Goal: Find specific page/section: Find specific page/section

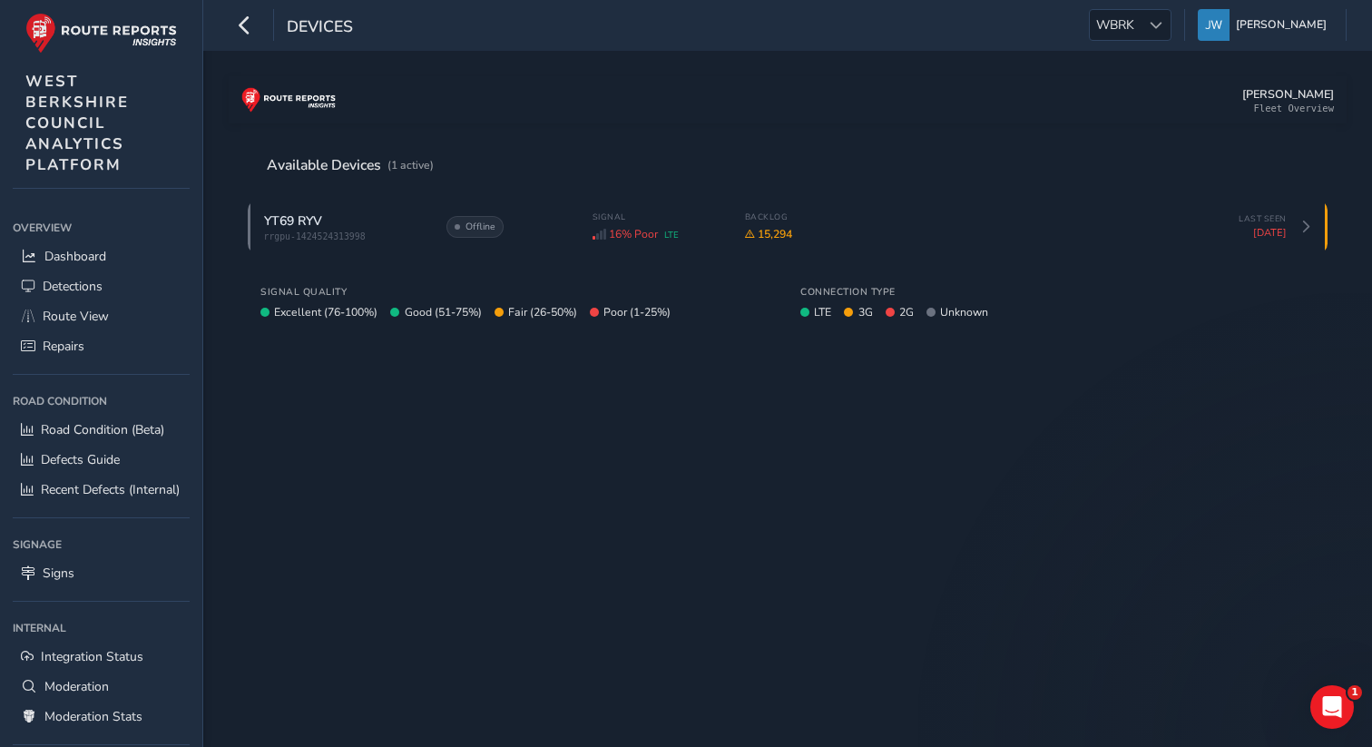
scroll to position [176, 0]
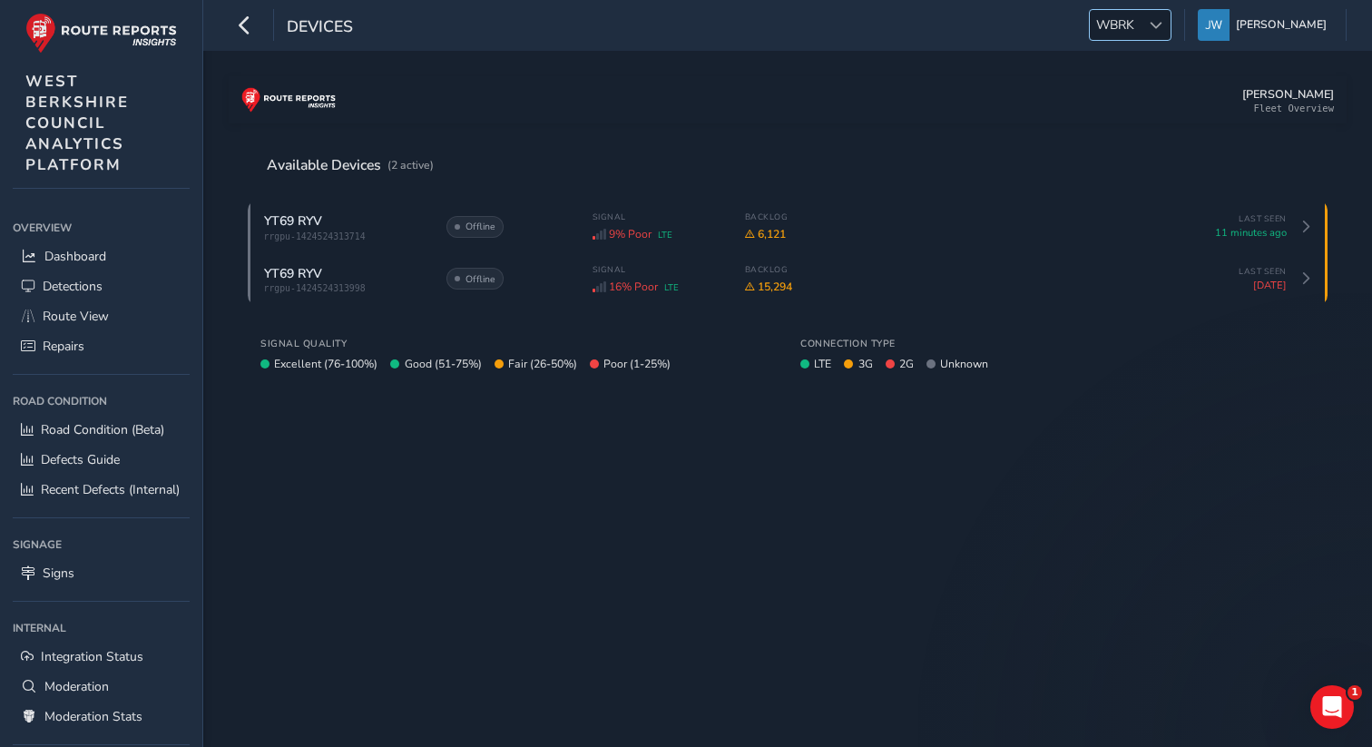
click at [1162, 29] on span at bounding box center [1155, 25] width 13 height 13
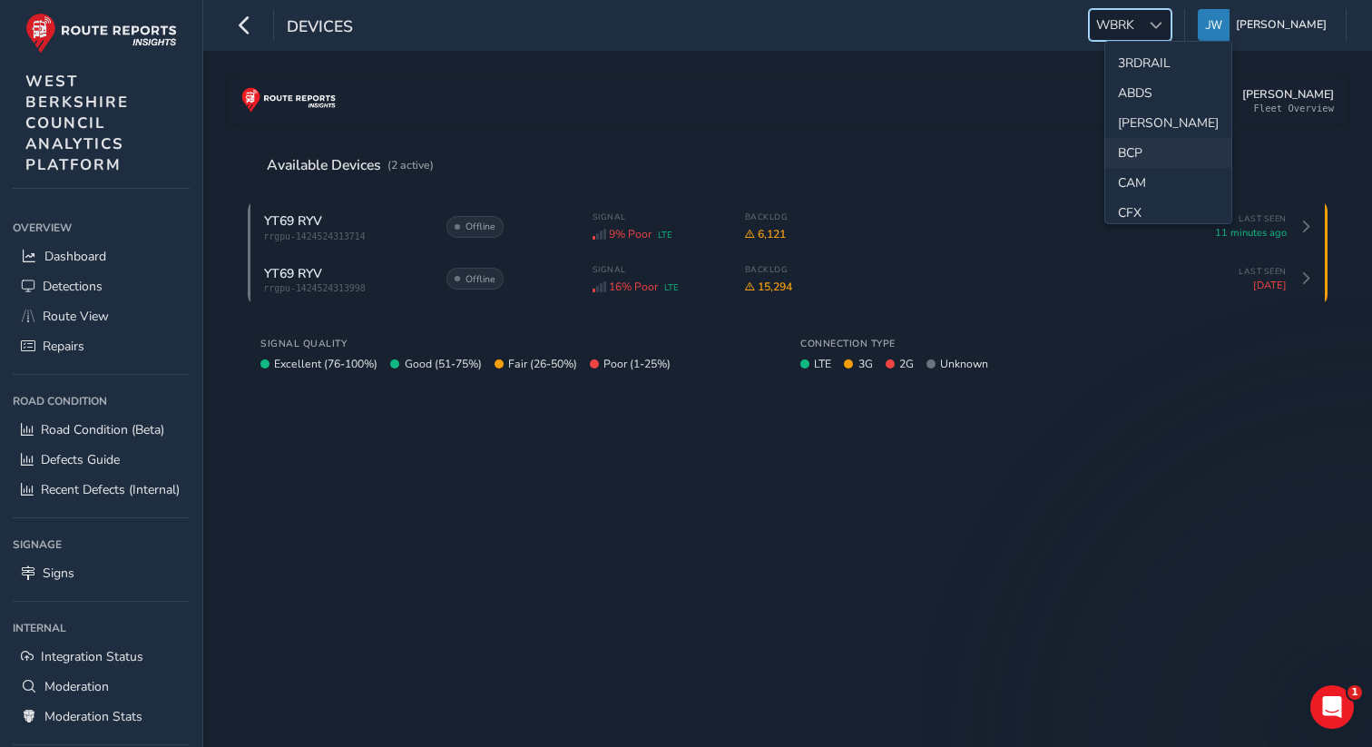
scroll to position [13, 0]
click at [1132, 157] on li "CAM" at bounding box center [1168, 170] width 126 height 30
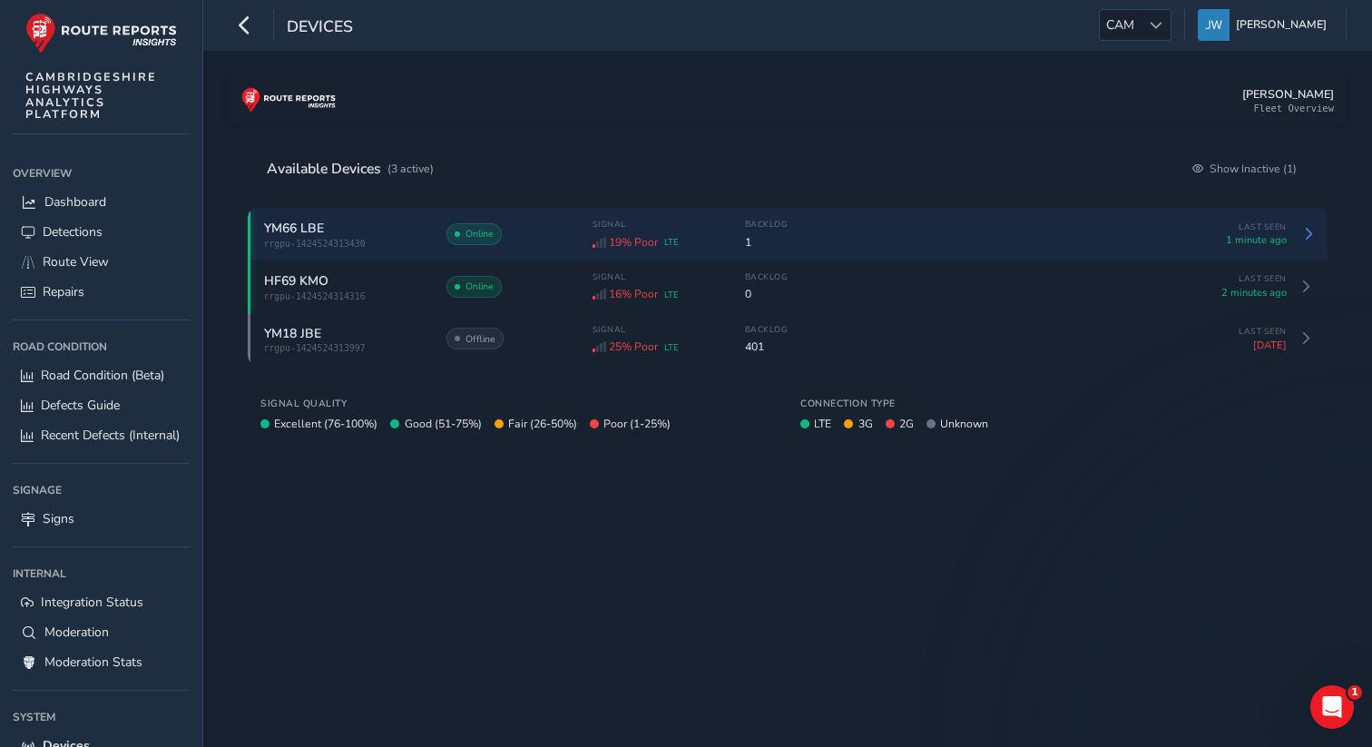
click at [324, 230] on span "YM66 LBE" at bounding box center [294, 228] width 60 height 17
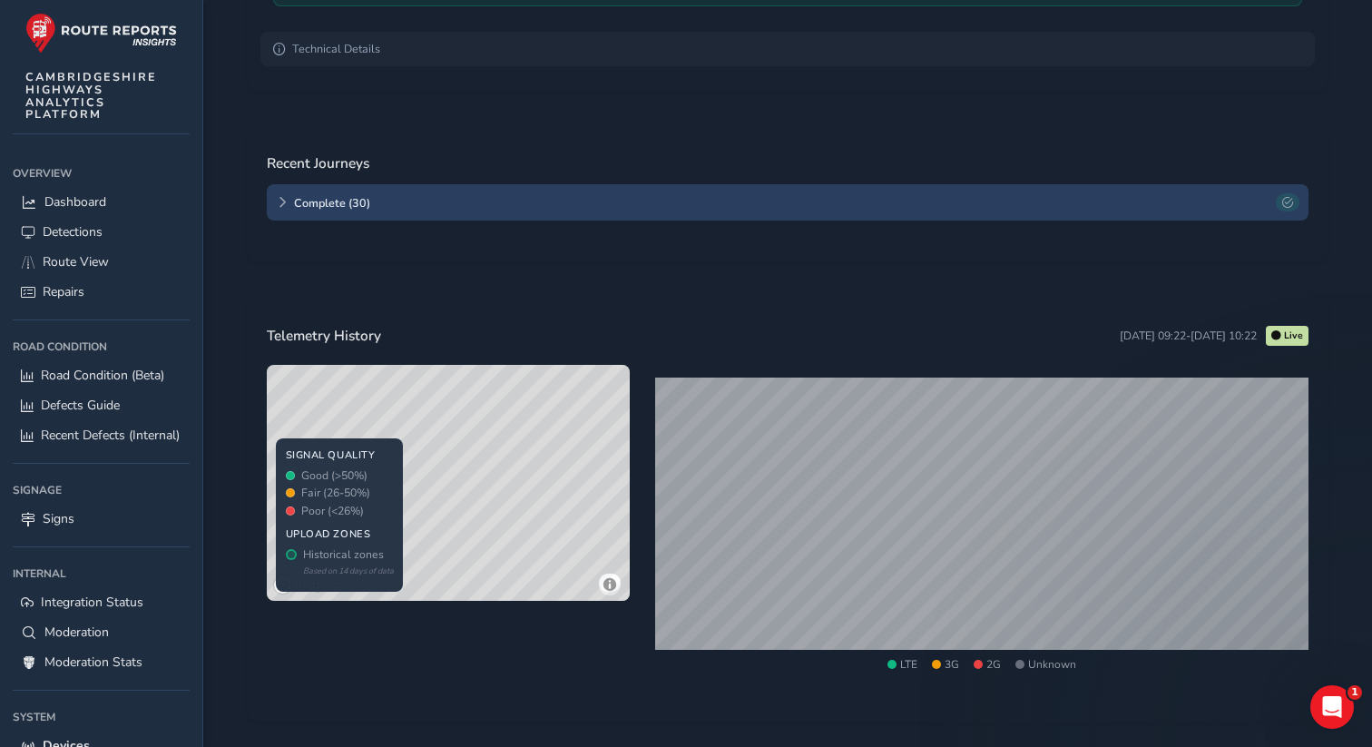
scroll to position [465, 0]
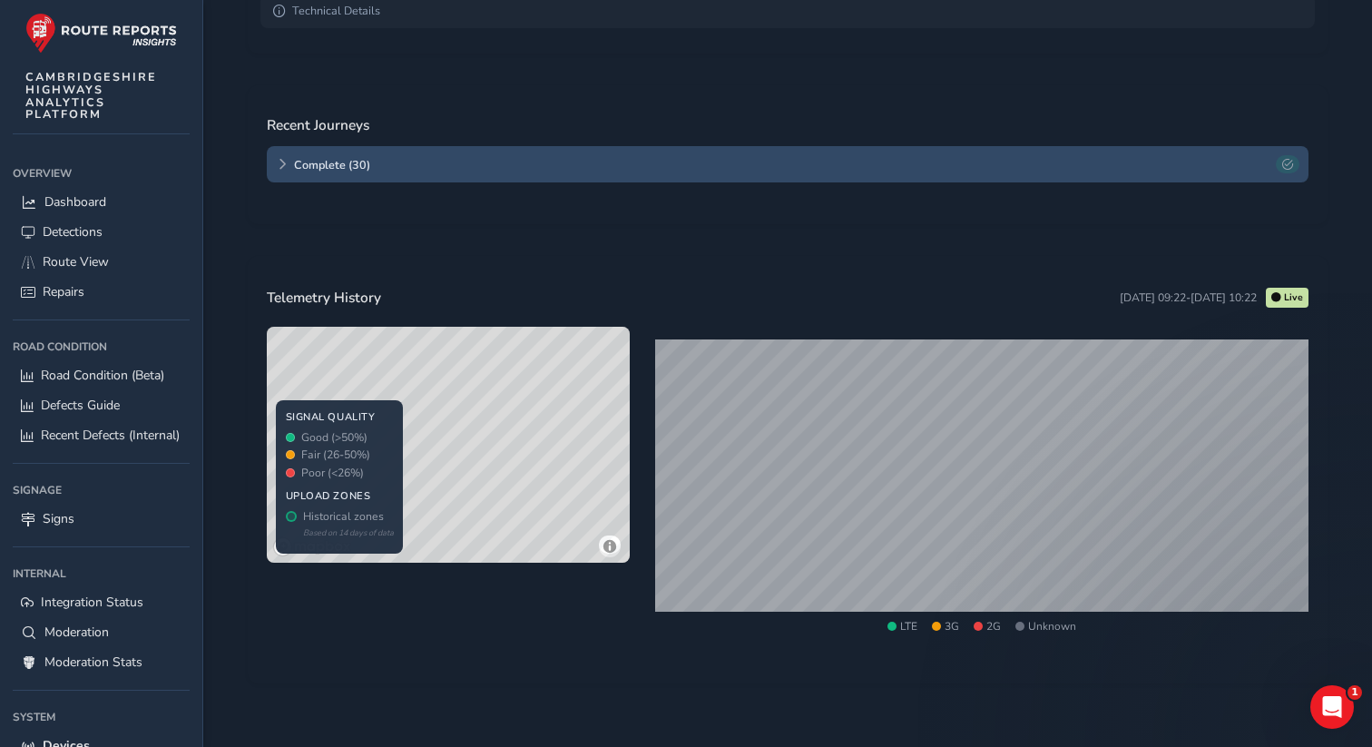
click at [279, 163] on icon at bounding box center [282, 164] width 11 height 11
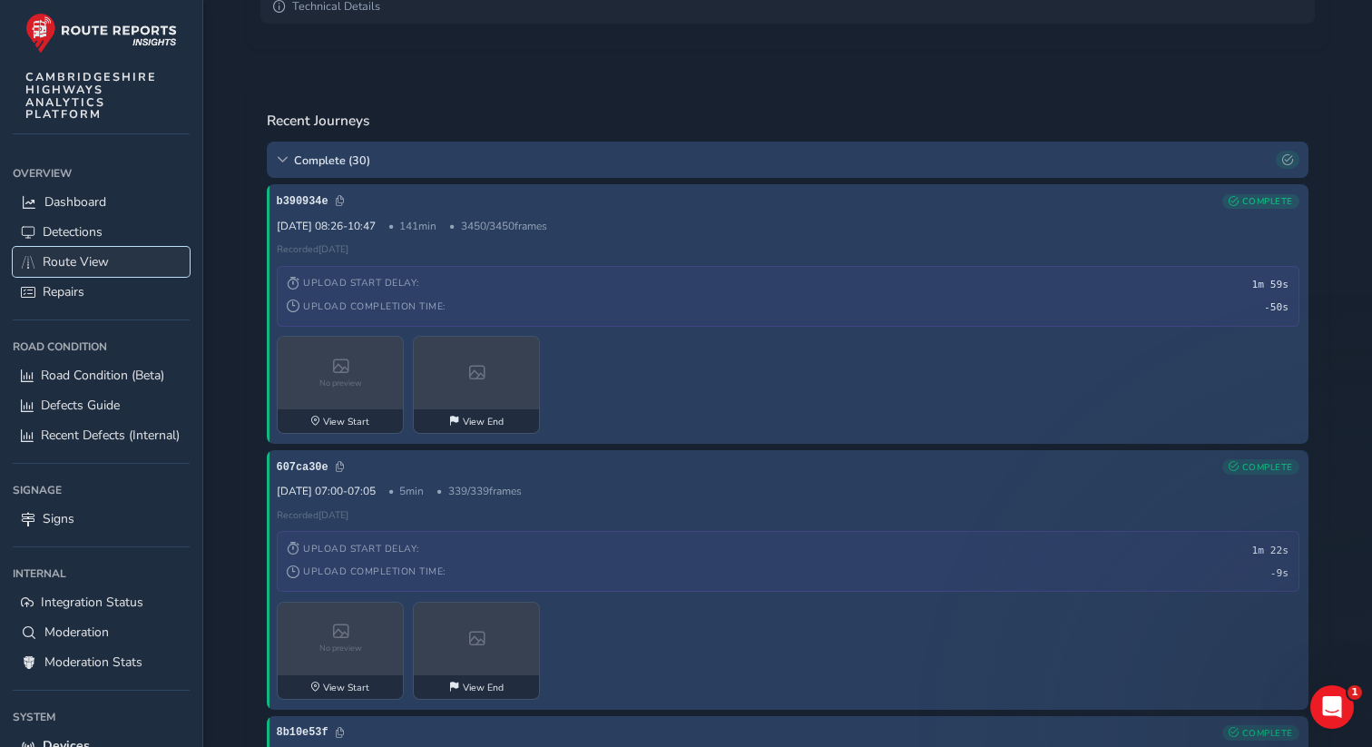
click at [102, 266] on span "Route View" at bounding box center [76, 261] width 66 height 17
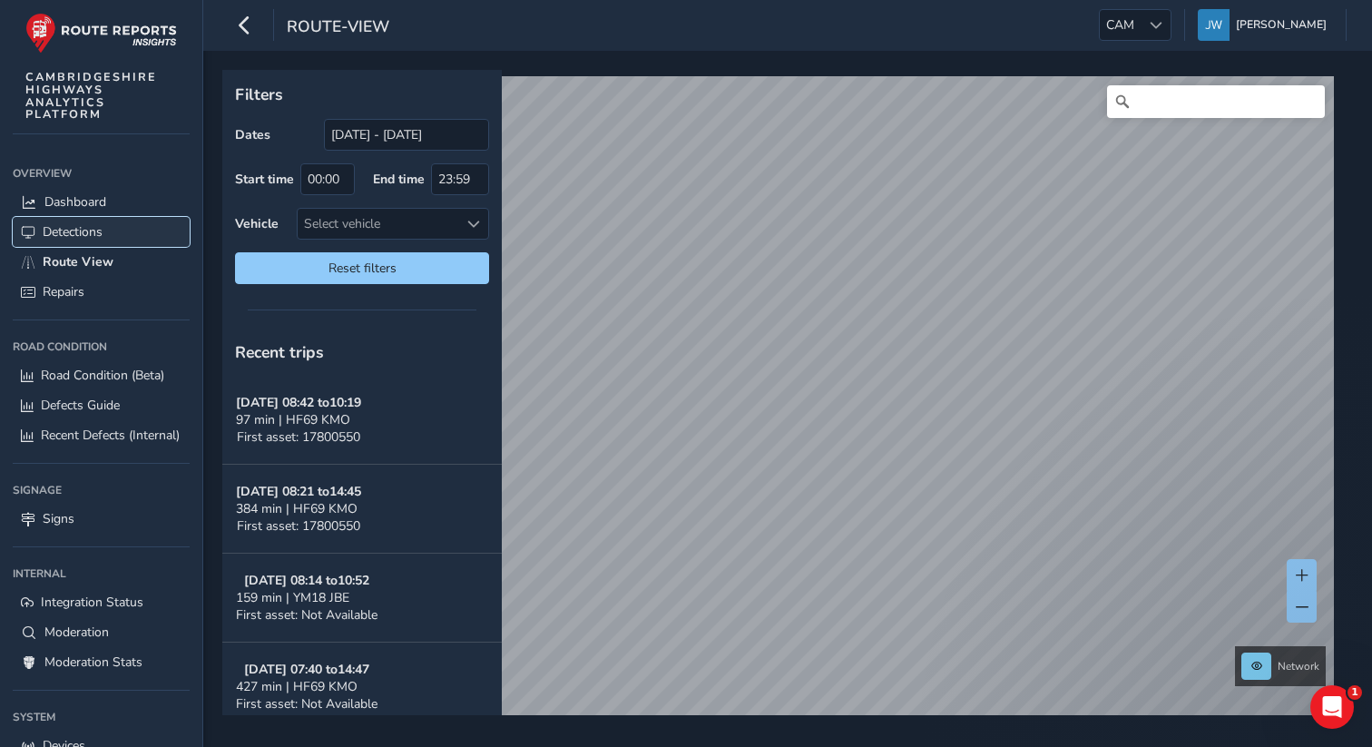
click at [104, 237] on link "Detections" at bounding box center [101, 232] width 177 height 30
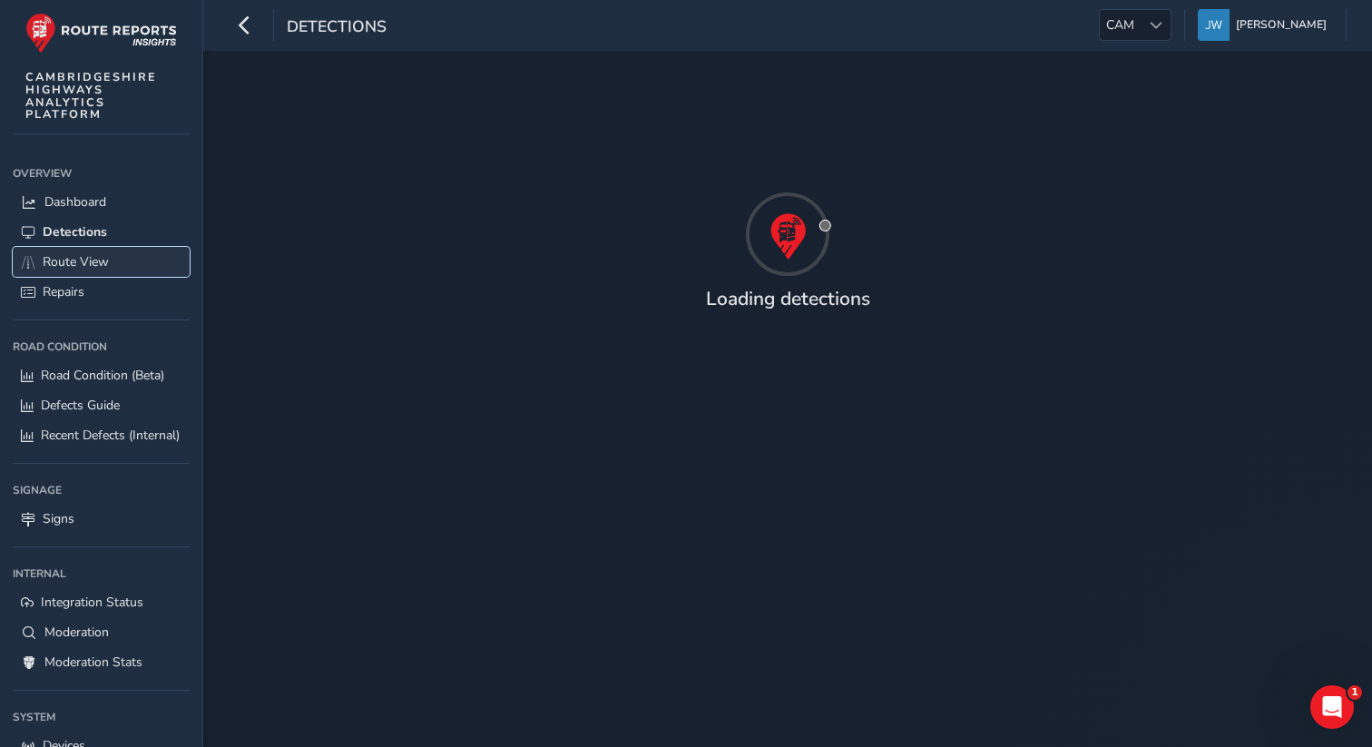
click at [97, 257] on span "Route View" at bounding box center [76, 261] width 66 height 17
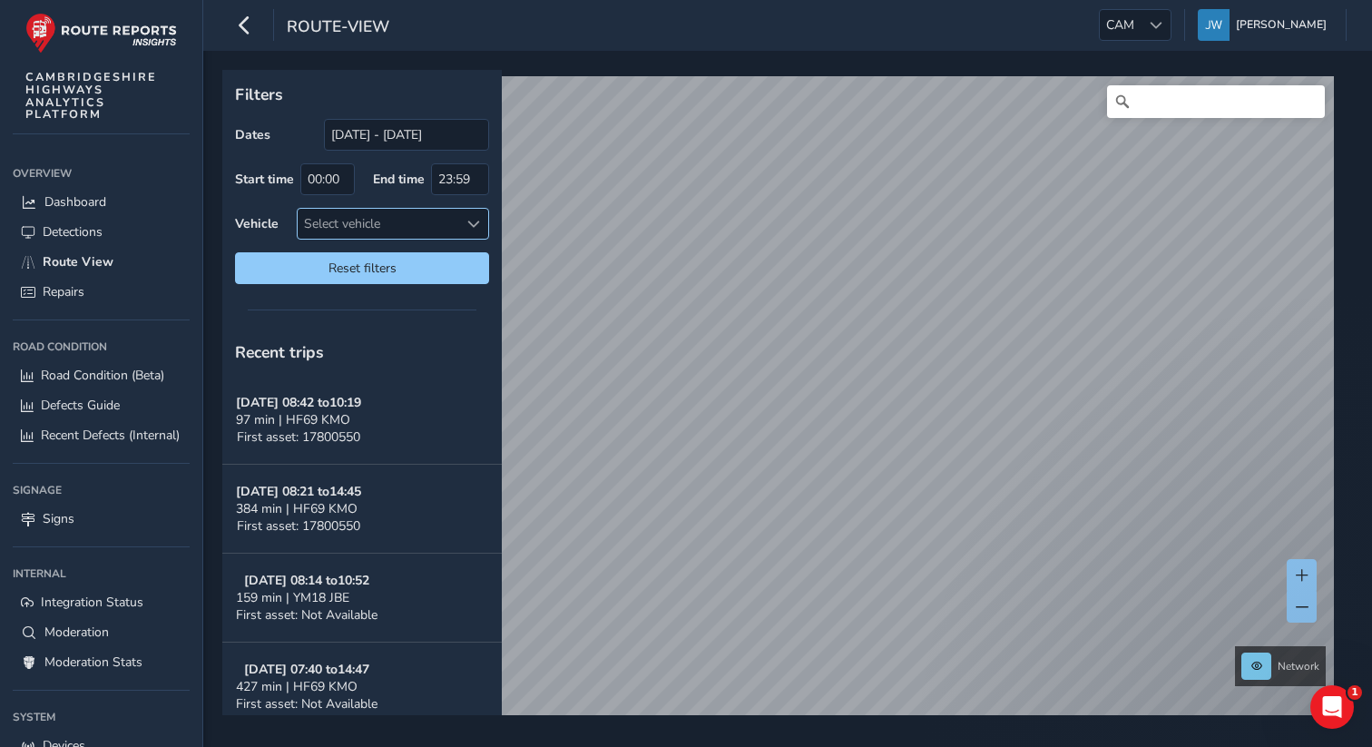
click at [445, 225] on div "Select vehicle" at bounding box center [378, 224] width 161 height 30
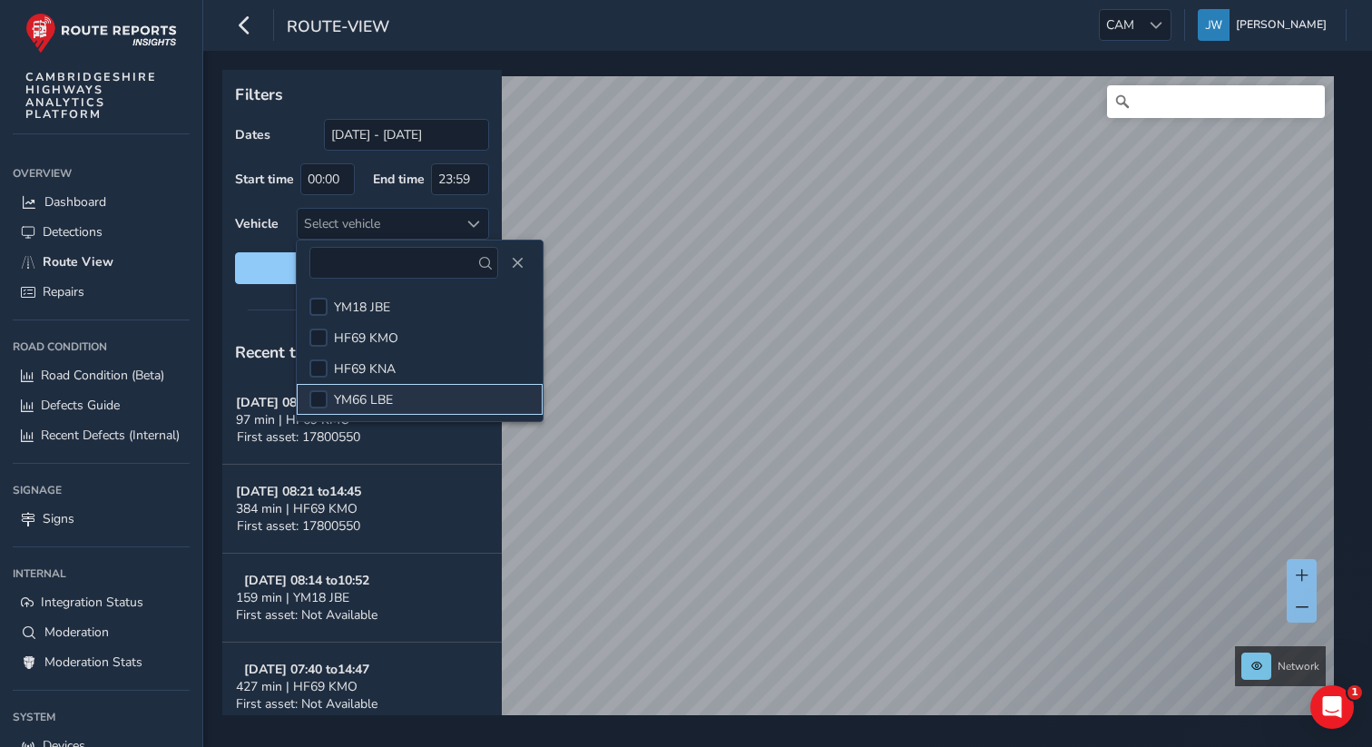
click at [380, 406] on span "YM66 LBE" at bounding box center [363, 399] width 59 height 17
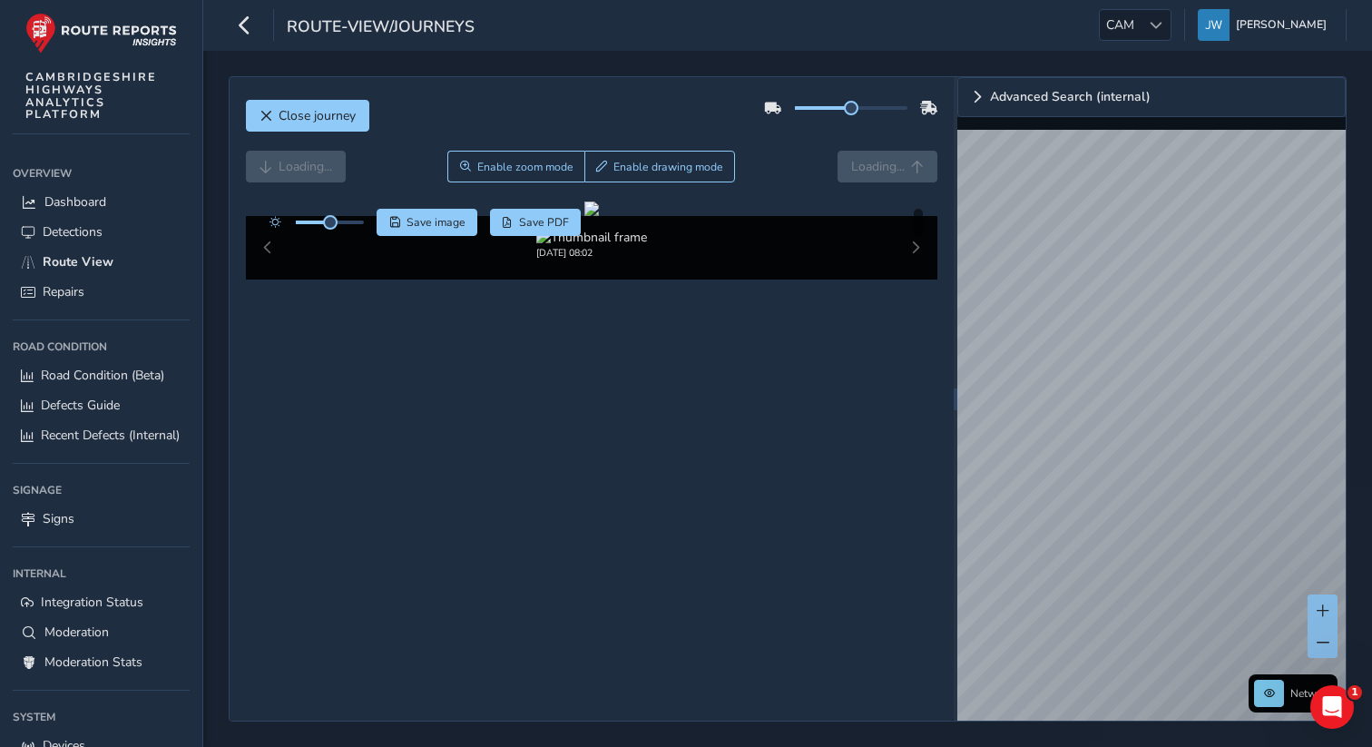
click at [369, 441] on div "Close journey Loading... Enable zoom mode Enable drawing mode Loading... Click …" at bounding box center [592, 398] width 724 height 643
